Goal: Check status: Check status

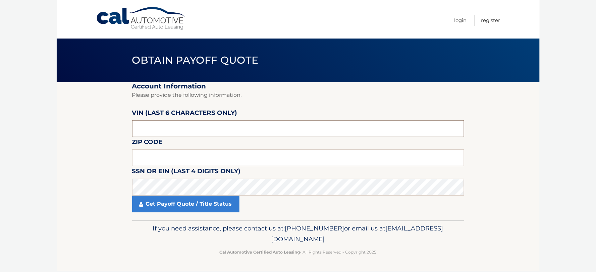
click at [156, 125] on input "text" at bounding box center [298, 128] width 332 height 17
type input "257093"
type input "11803"
click at [175, 215] on fieldset "Account Information Please provide the following information. VIN (last 6 chara…" at bounding box center [298, 151] width 332 height 139
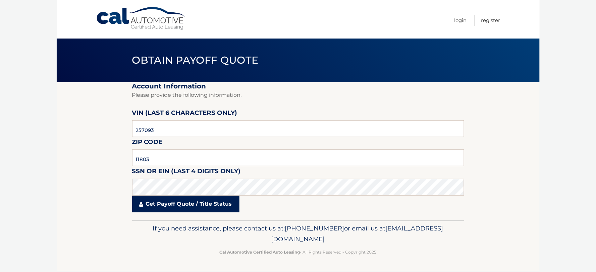
click at [176, 209] on link "Get Payoff Quote / Title Status" at bounding box center [185, 204] width 107 height 17
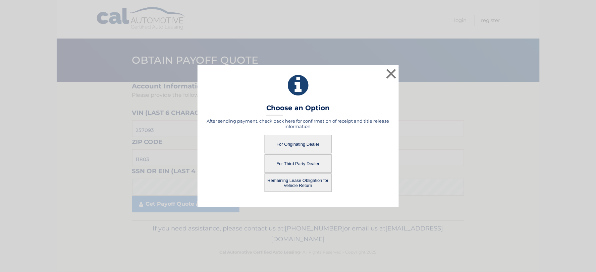
click at [300, 143] on button "For Originating Dealer" at bounding box center [298, 144] width 67 height 18
click at [303, 143] on button "For Originating Dealer" at bounding box center [298, 144] width 67 height 18
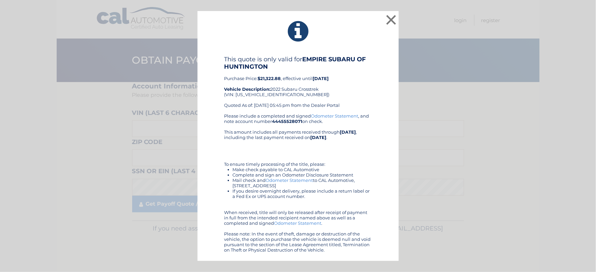
click at [270, 94] on div "This quote is only valid for EMPIRE SUBARU OF HUNTINGTON Purchase Price: $21,32…" at bounding box center [298, 85] width 148 height 58
copy div "[US_VEHICLE_IDENTIFICATION_NUMBER]"
